Goal: Download file/media

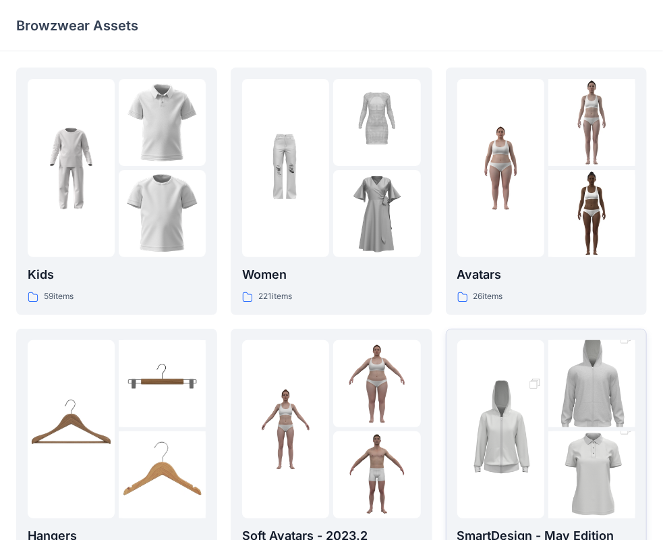
click at [544, 412] on img at bounding box center [501, 429] width 87 height 131
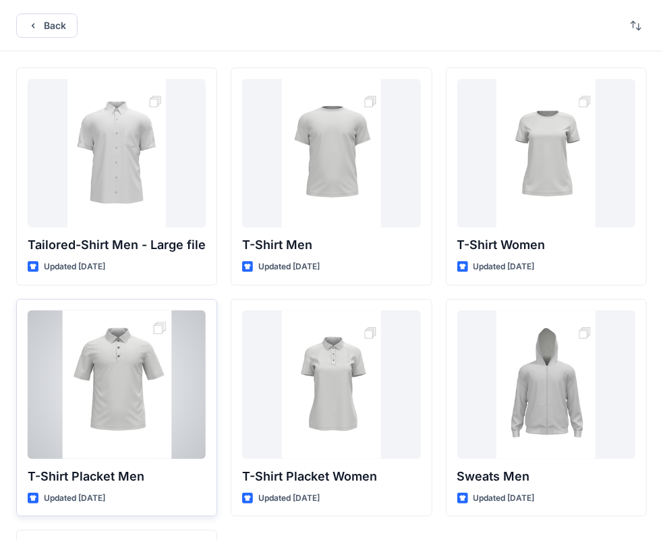
click at [104, 367] on div at bounding box center [117, 384] width 178 height 148
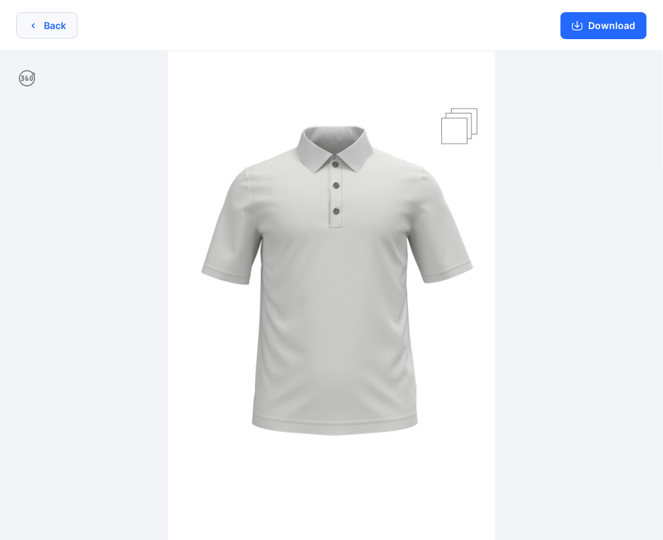
click at [42, 29] on button "Back" at bounding box center [46, 25] width 61 height 26
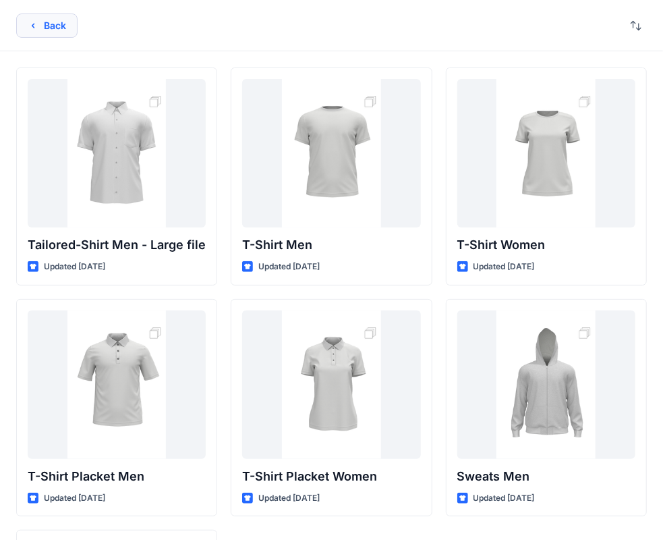
click at [38, 22] on button "Back" at bounding box center [46, 25] width 61 height 24
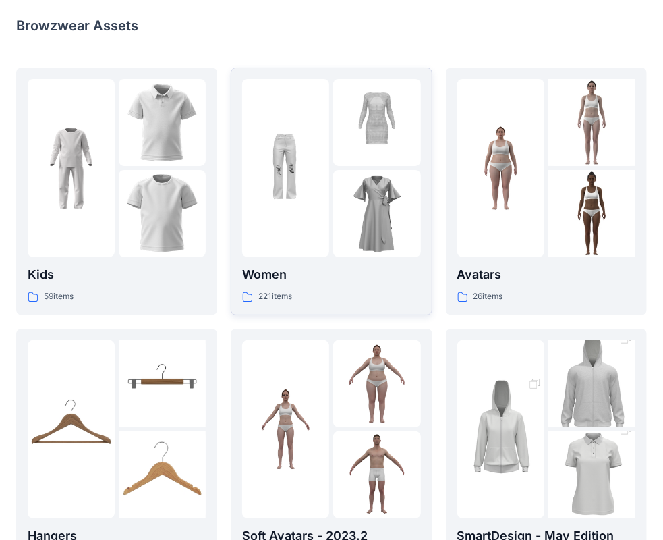
click at [375, 204] on img at bounding box center [376, 213] width 87 height 87
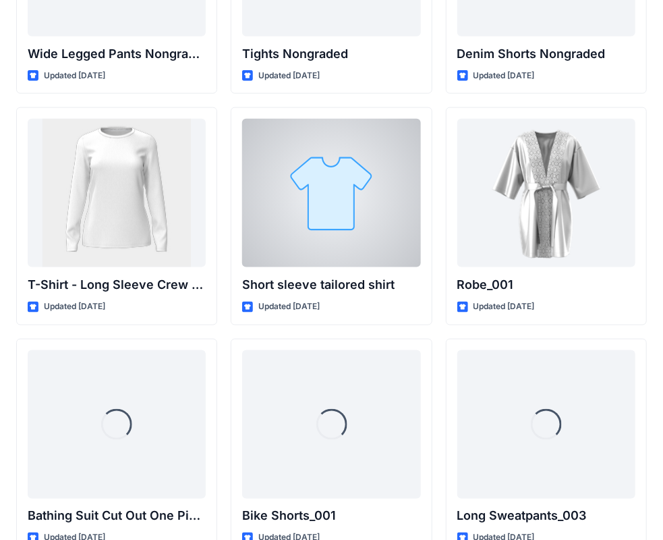
scroll to position [14547, 0]
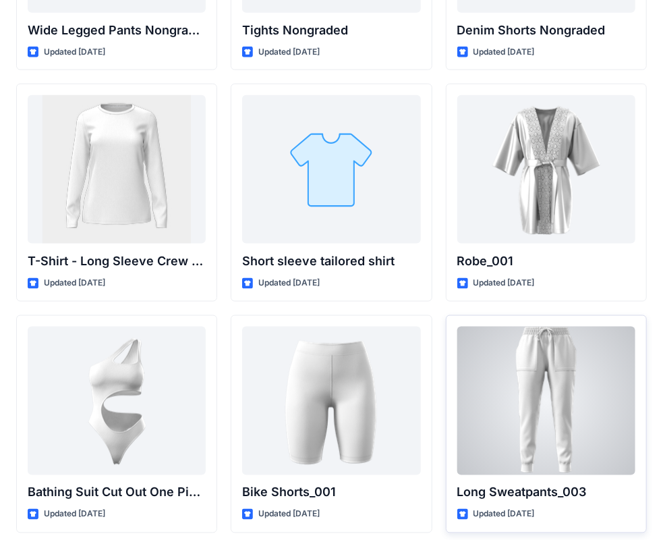
click at [574, 382] on div at bounding box center [547, 401] width 178 height 148
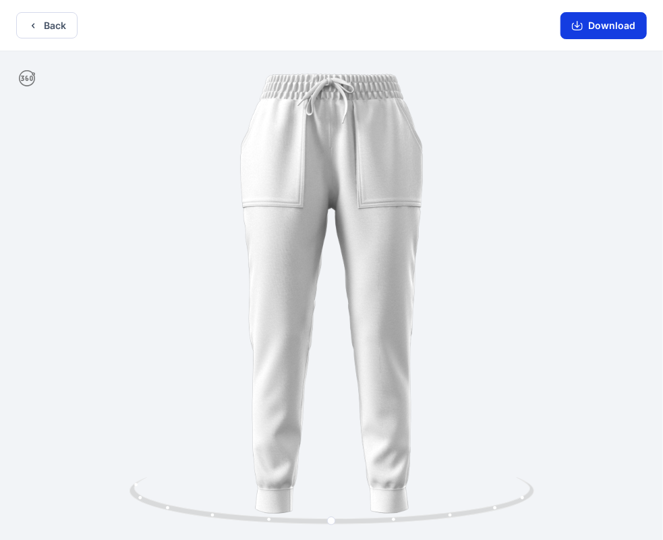
click at [595, 22] on button "Download" at bounding box center [604, 25] width 86 height 27
click at [45, 24] on button "Back" at bounding box center [46, 25] width 61 height 26
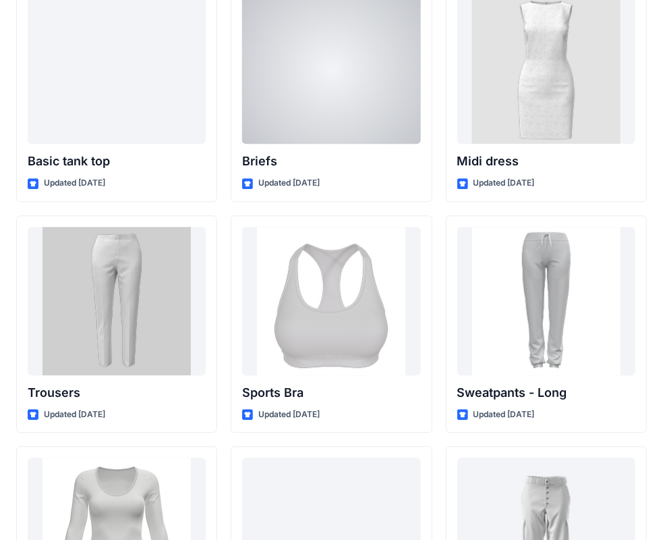
scroll to position [11203, 0]
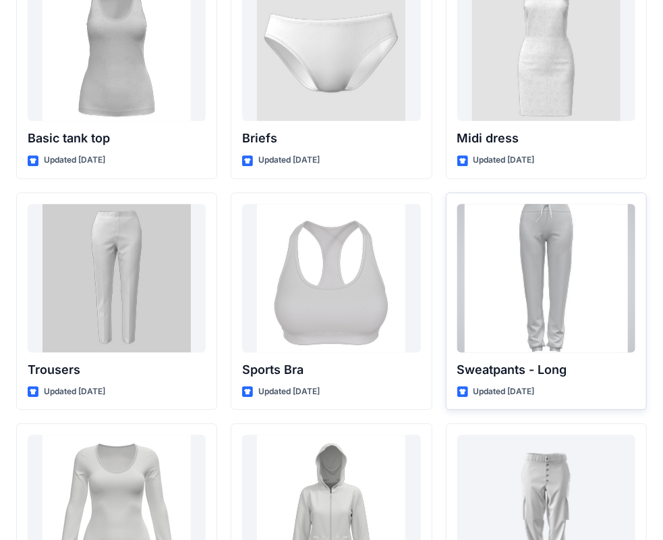
click at [583, 268] on div at bounding box center [547, 278] width 178 height 148
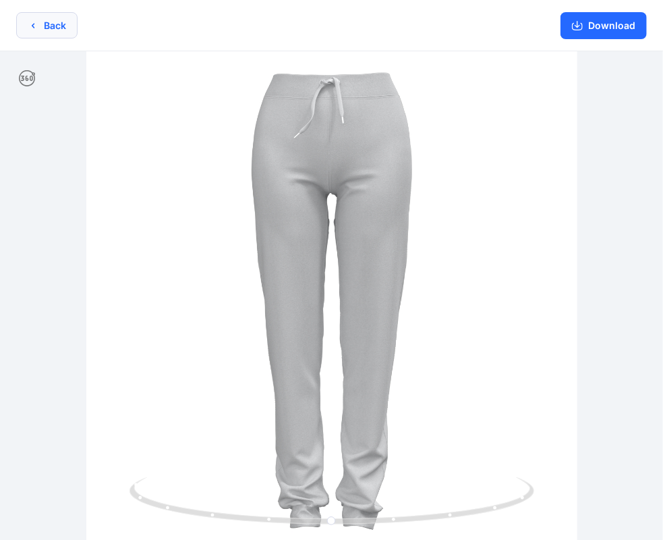
click at [38, 28] on button "Back" at bounding box center [46, 25] width 61 height 26
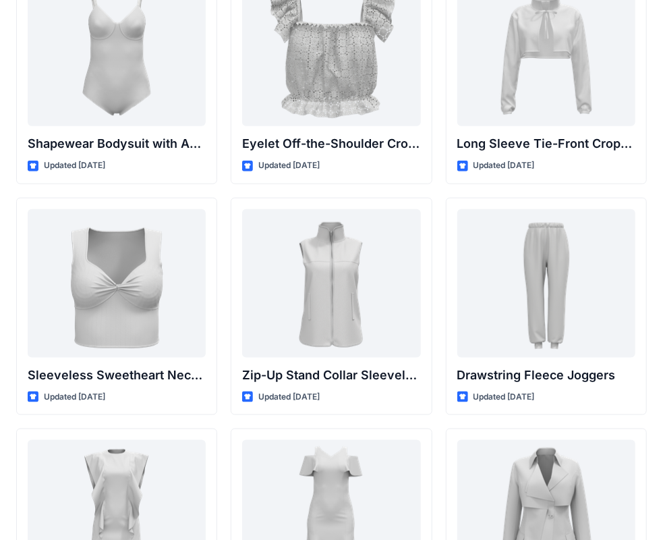
scroll to position [4522, 0]
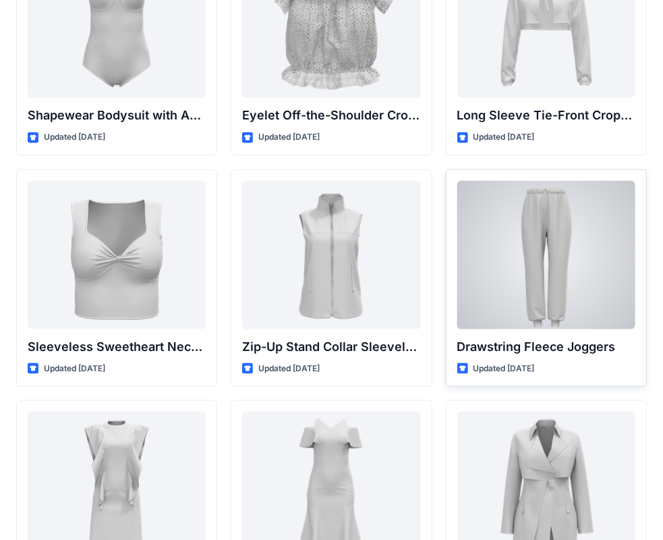
click at [570, 243] on div at bounding box center [547, 255] width 178 height 148
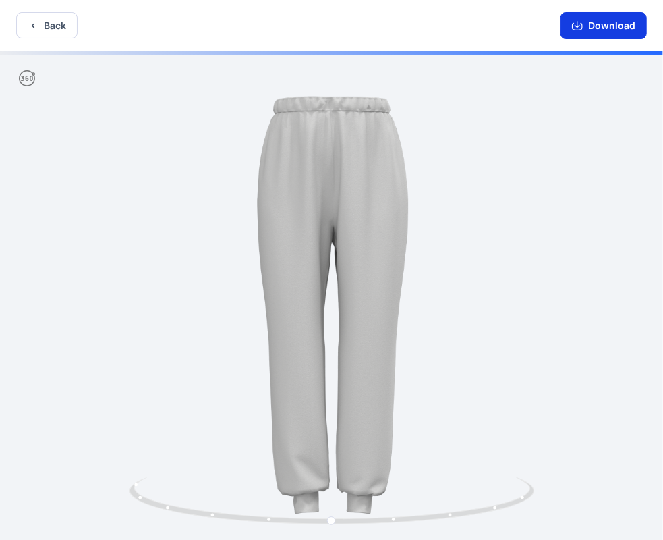
click at [590, 21] on button "Download" at bounding box center [604, 25] width 86 height 27
